Goal: Obtain resource: Download file/media

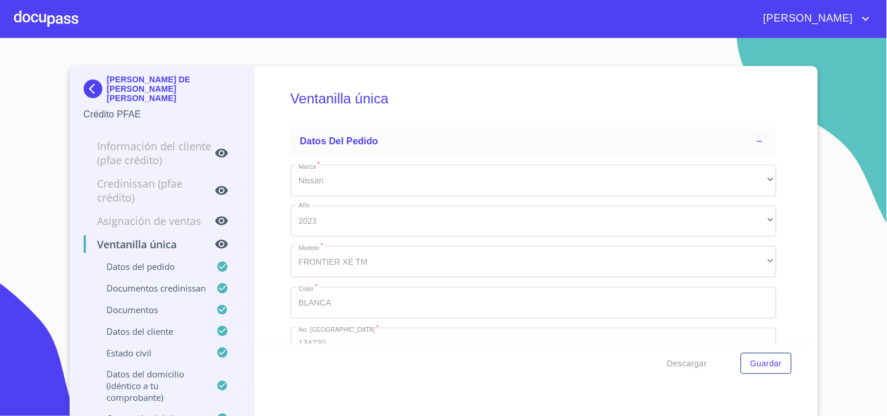
click at [65, 21] on div at bounding box center [46, 18] width 64 height 37
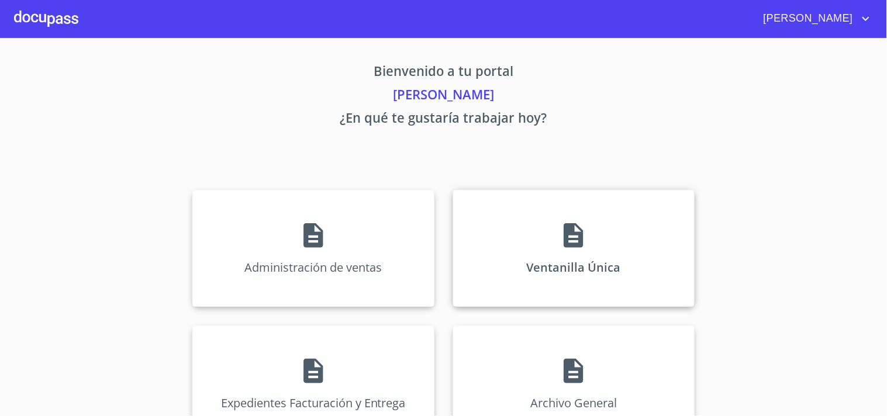
click at [540, 243] on div "Ventanilla Única" at bounding box center [573, 248] width 241 height 117
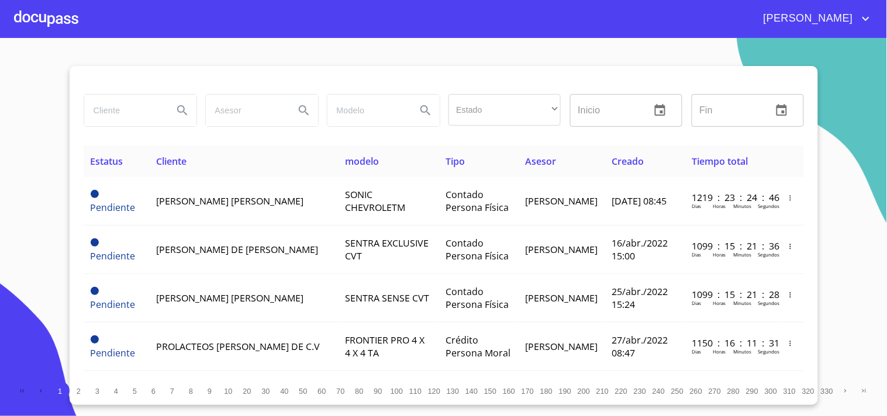
click at [132, 132] on div "Estado ​ ​ Inicio ​ Fin ​" at bounding box center [444, 117] width 720 height 56
click at [137, 112] on input "search" at bounding box center [123, 111] width 79 height 32
type input "[PERSON_NAME]"
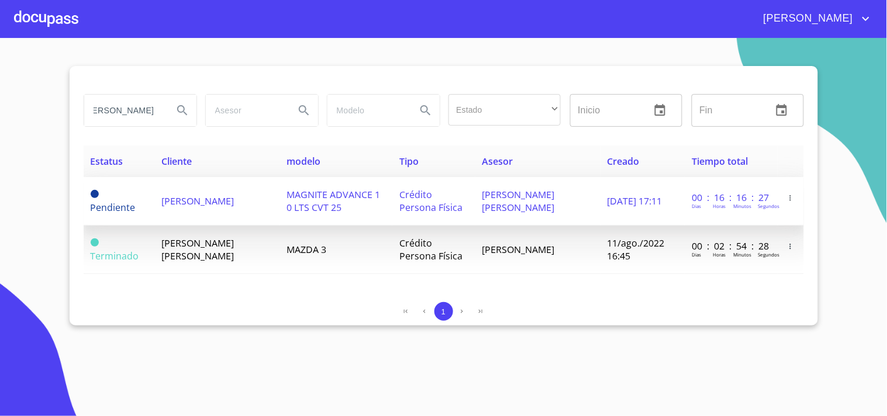
scroll to position [0, 0]
click at [313, 196] on span "MAGNITE ADVANCE 1 0 LTS CVT 25" at bounding box center [334, 201] width 94 height 26
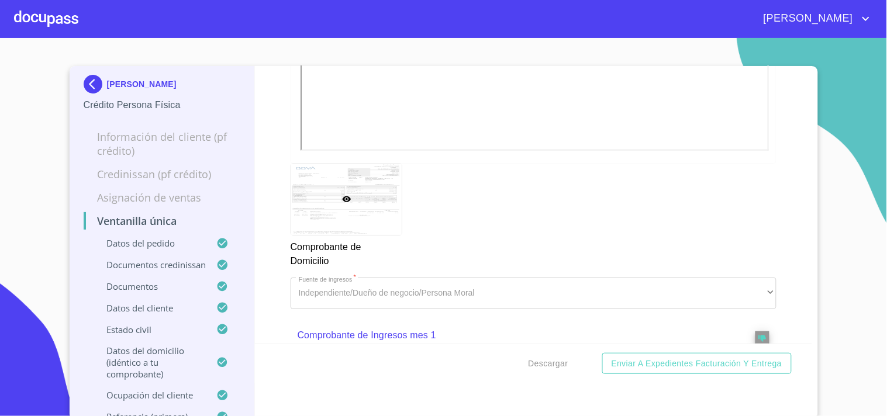
scroll to position [1428, 0]
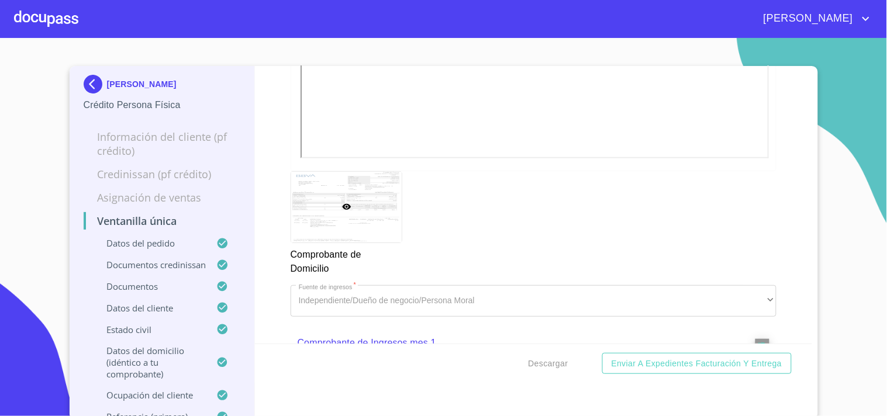
click at [67, 12] on div at bounding box center [46, 18] width 64 height 37
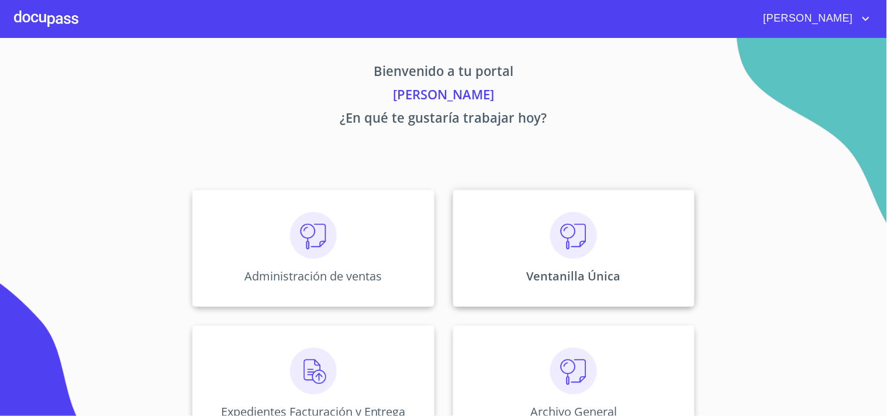
click at [555, 247] on img at bounding box center [573, 235] width 47 height 47
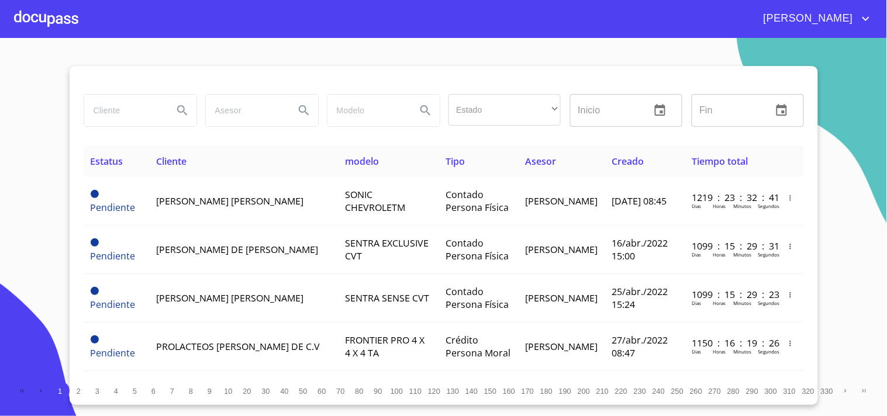
click at [115, 100] on input "search" at bounding box center [123, 111] width 79 height 32
type input "[PERSON_NAME]"
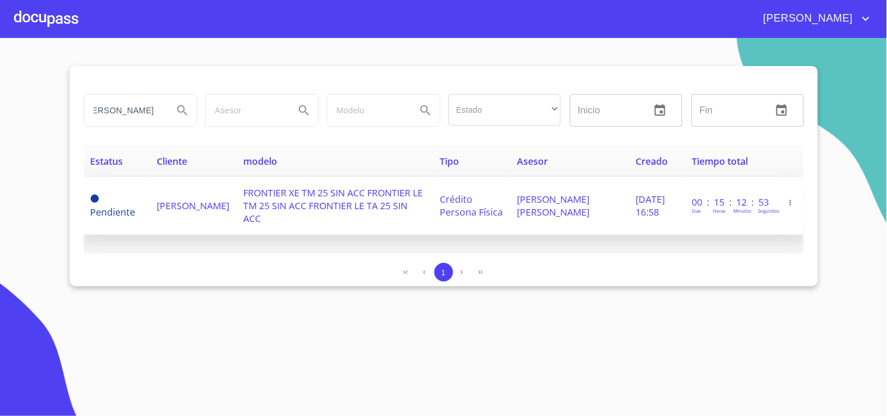
click at [157, 199] on span "[PERSON_NAME]" at bounding box center [193, 205] width 72 height 13
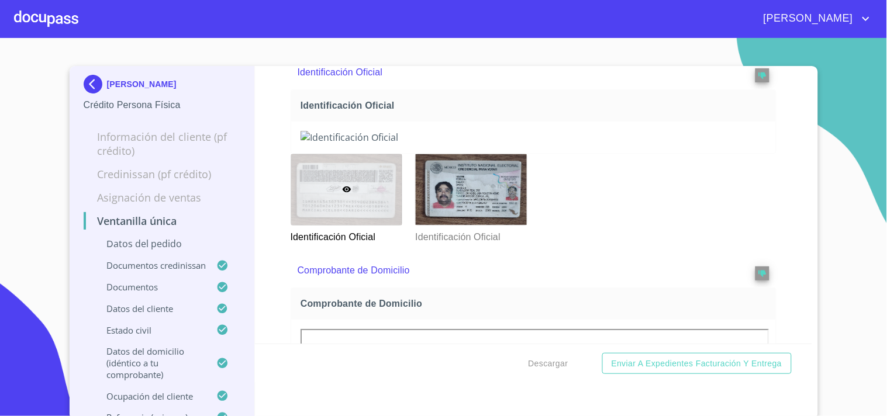
scroll to position [974, 0]
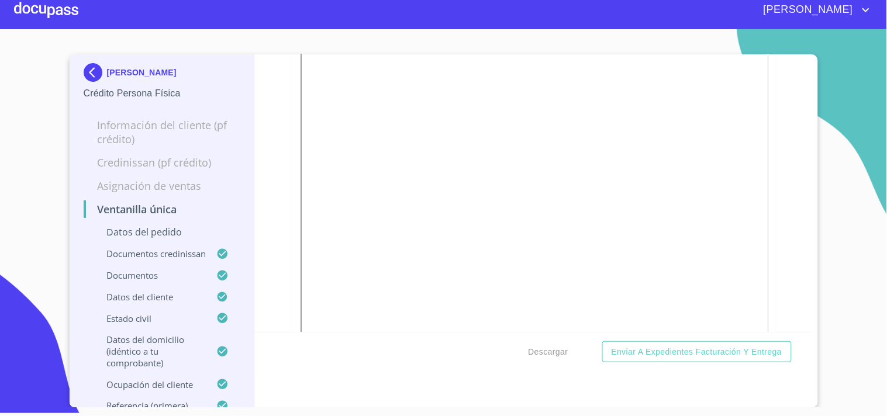
scroll to position [1257, 0]
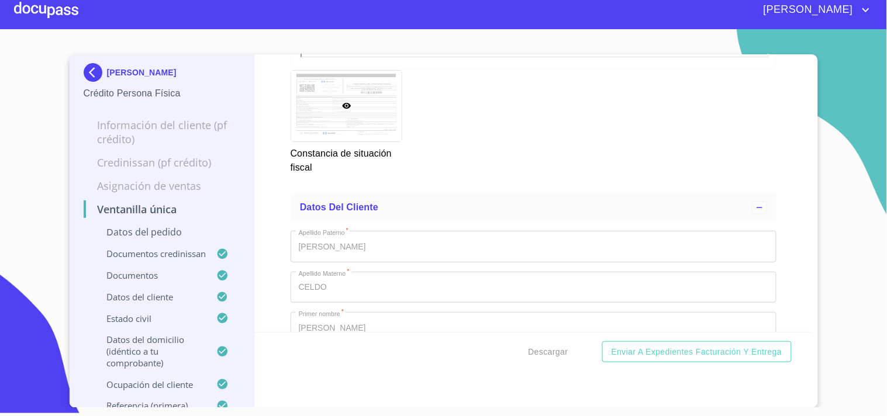
scroll to position [4113, 0]
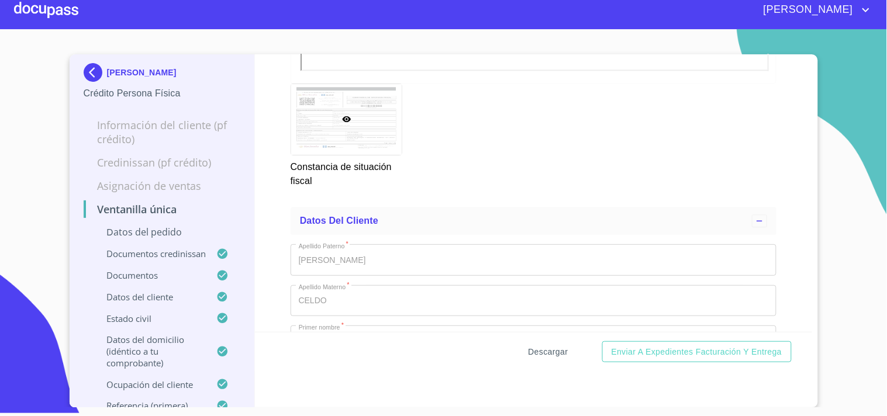
click at [556, 354] on span "Descargar" at bounding box center [548, 352] width 40 height 15
click at [789, 160] on div "Ventanilla única Datos del pedido Marca   * Nissan ​ Año 2025 ​ Color   * ROJO …" at bounding box center [533, 193] width 557 height 278
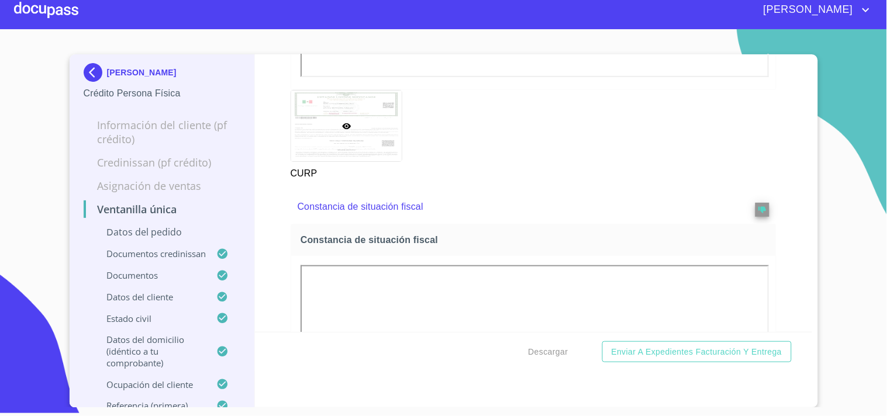
scroll to position [3594, 0]
